Goal: Task Accomplishment & Management: Use online tool/utility

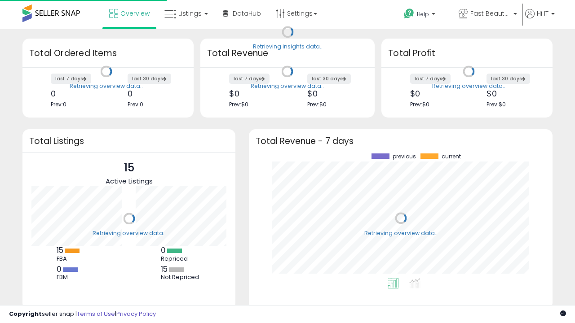
scroll to position [125, 286]
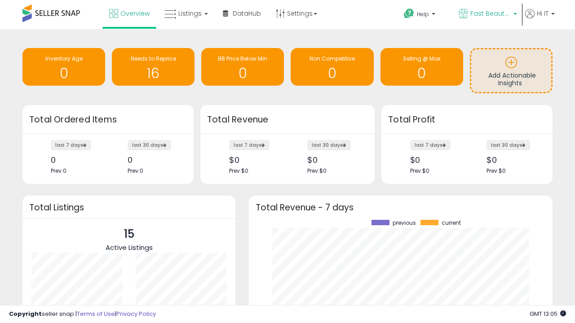
click at [487, 14] on span "Fast Beauty ([GEOGRAPHIC_DATA])" at bounding box center [490, 13] width 40 height 9
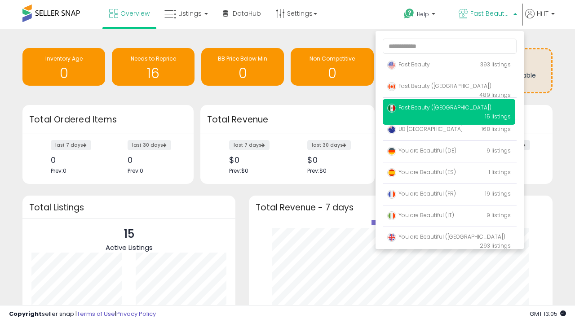
click at [449, 88] on span "Fast Beauty ([GEOGRAPHIC_DATA])" at bounding box center [439, 86] width 104 height 8
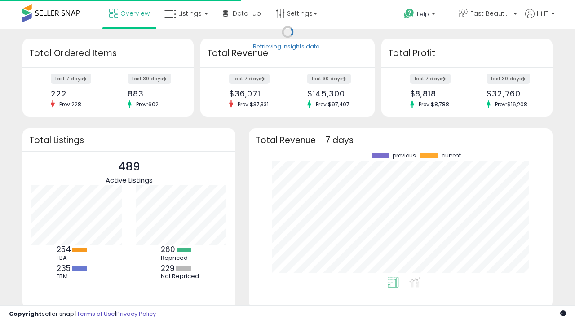
scroll to position [125, 286]
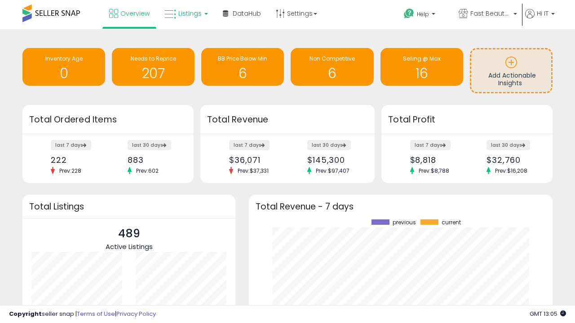
click at [185, 13] on span "Listings" at bounding box center [189, 13] width 23 height 9
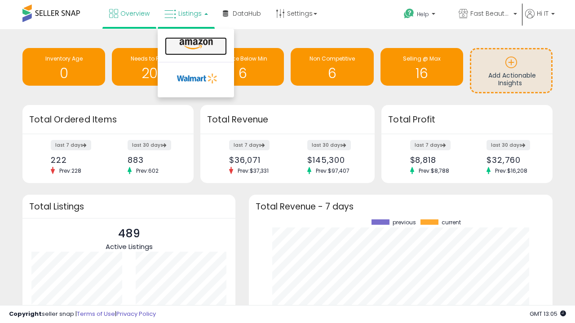
click at [195, 44] on icon at bounding box center [195, 45] width 39 height 12
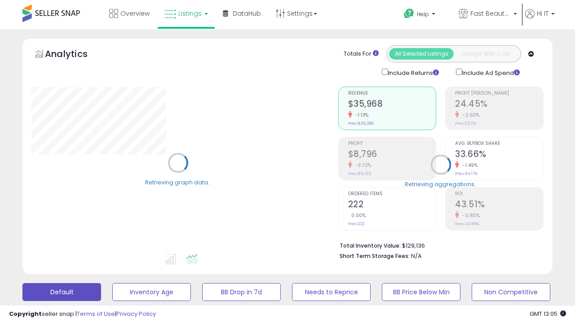
scroll to position [174, 0]
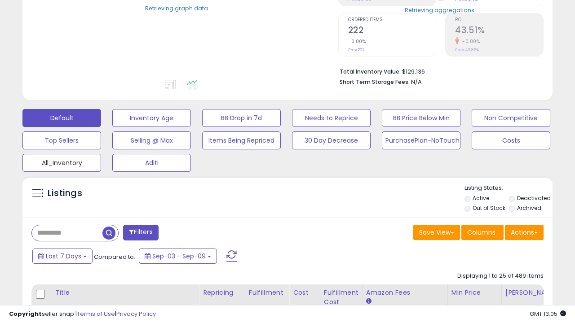
click at [62, 161] on button "All_Inventory" at bounding box center [61, 163] width 79 height 18
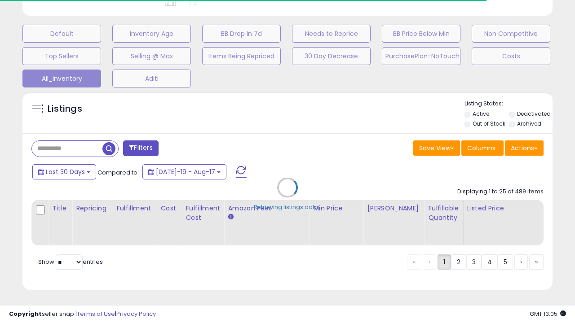
scroll to position [0, 7]
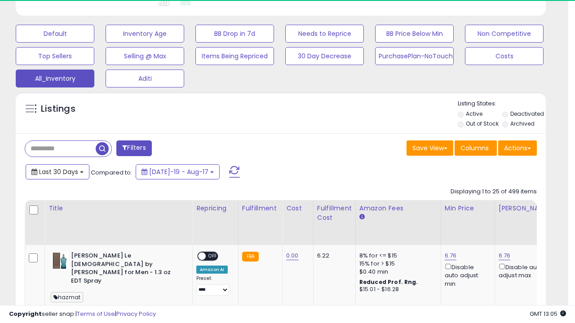
click at [57, 171] on span "Last 30 Days" at bounding box center [58, 171] width 39 height 9
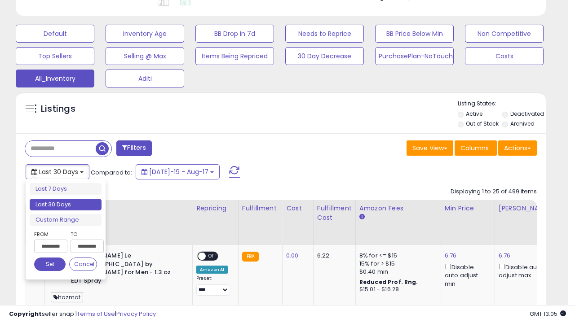
scroll to position [184, 306]
click at [66, 205] on li "Last 30 Days" at bounding box center [66, 205] width 72 height 12
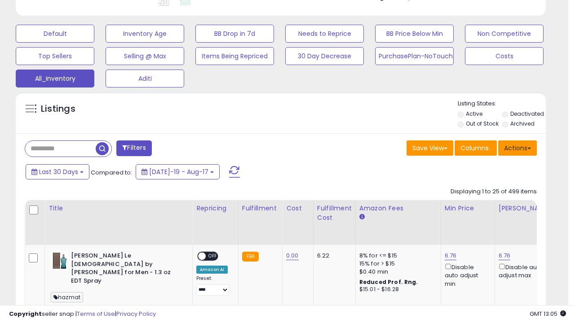
click at [517, 147] on button "Actions" at bounding box center [517, 148] width 39 height 15
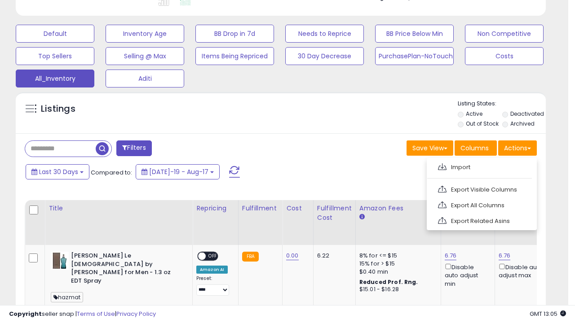
click at [480, 204] on link "Export All Columns" at bounding box center [481, 205] width 98 height 14
